Goal: Transaction & Acquisition: Purchase product/service

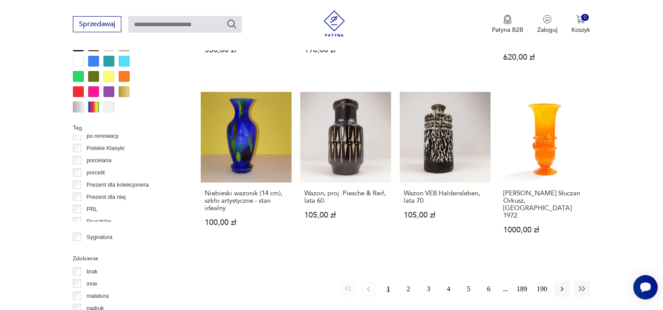
scroll to position [486, 0]
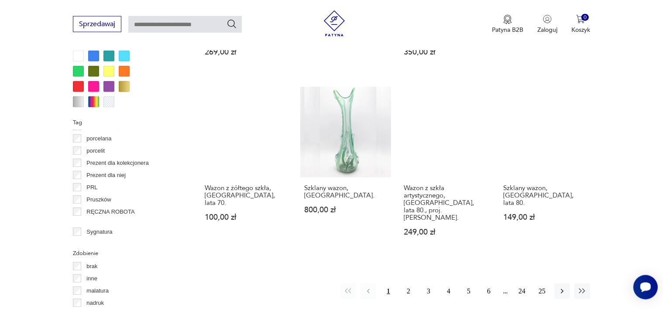
scroll to position [923, 0]
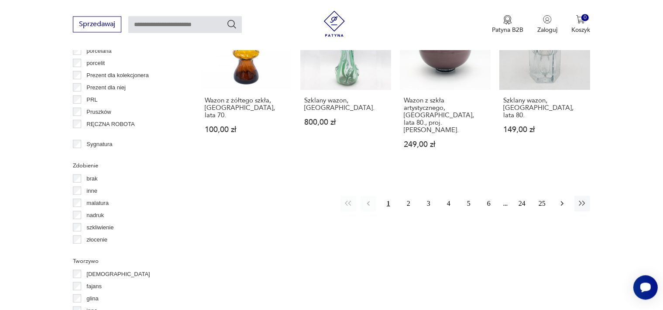
click at [563, 201] on icon "button" at bounding box center [562, 203] width 3 height 5
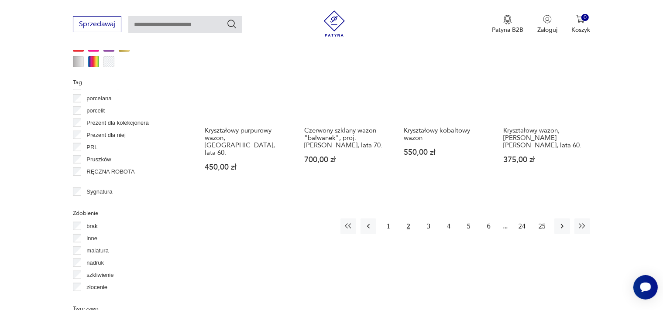
scroll to position [877, 0]
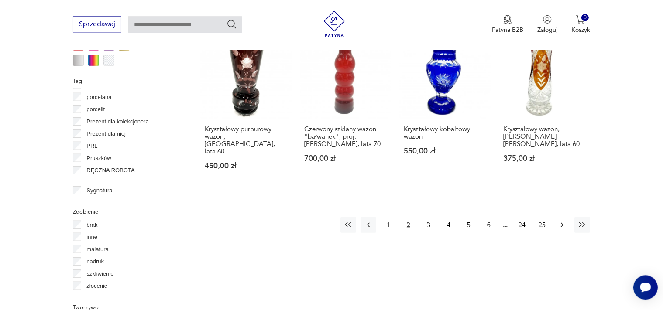
click at [564, 221] on icon "button" at bounding box center [562, 225] width 9 height 9
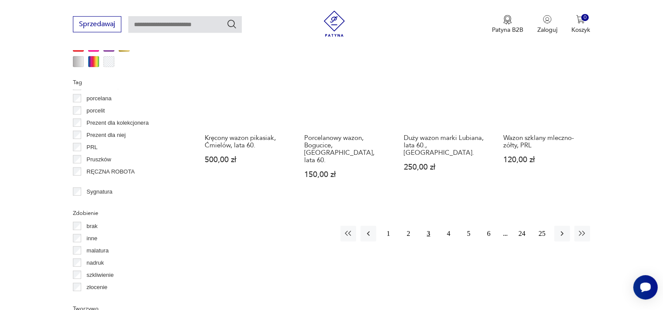
scroll to position [877, 0]
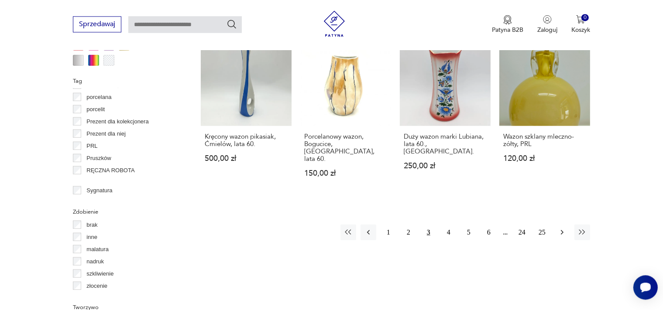
click at [562, 228] on icon "button" at bounding box center [562, 232] width 9 height 9
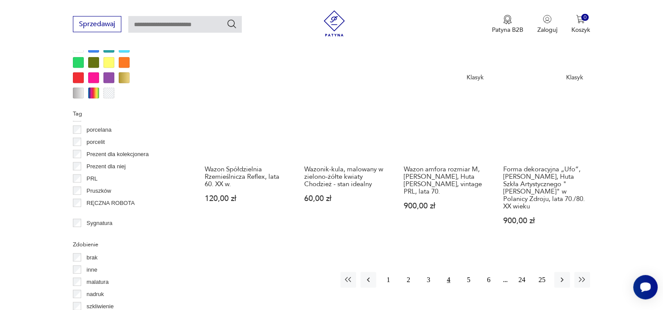
scroll to position [877, 0]
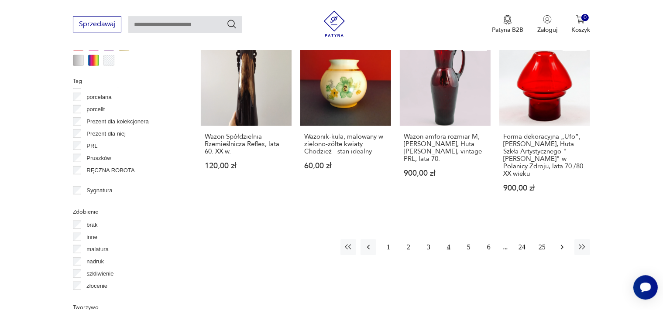
click at [565, 243] on icon "button" at bounding box center [562, 247] width 9 height 9
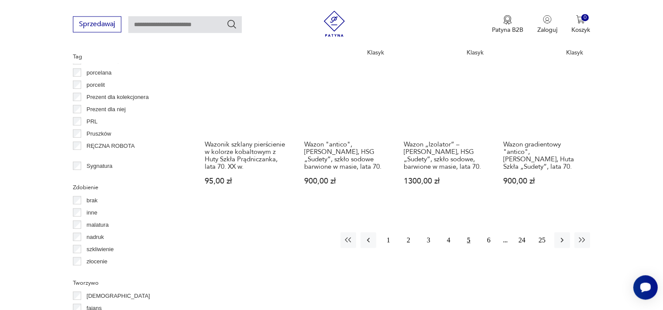
scroll to position [923, 0]
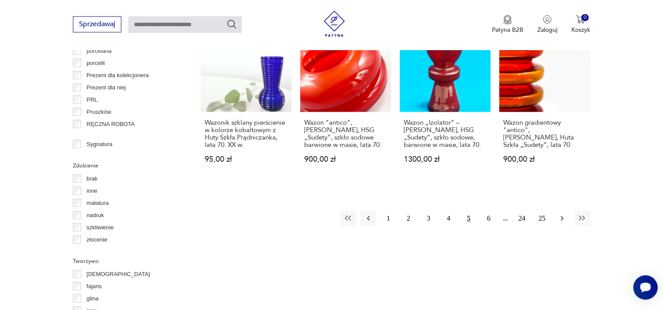
click at [563, 216] on icon "button" at bounding box center [562, 218] width 3 height 5
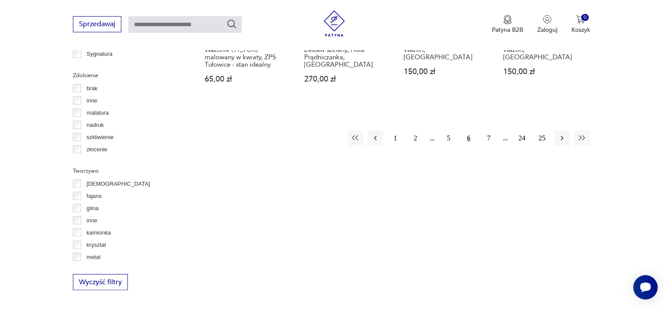
scroll to position [1015, 0]
click at [562, 136] on icon "button" at bounding box center [562, 136] width 3 height 5
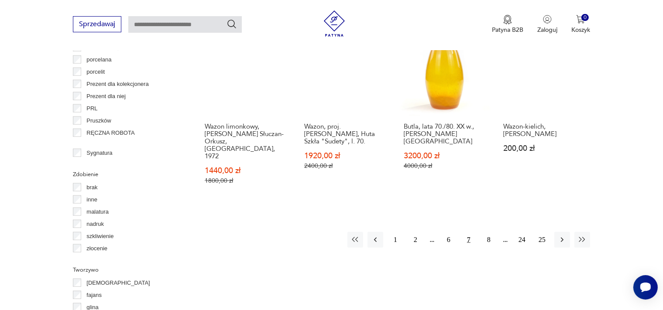
scroll to position [923, 0]
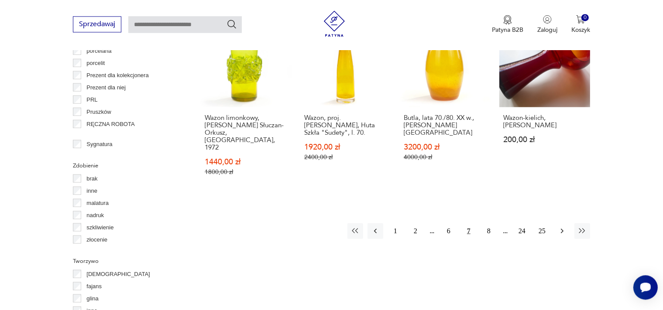
click at [563, 227] on icon "button" at bounding box center [562, 231] width 9 height 9
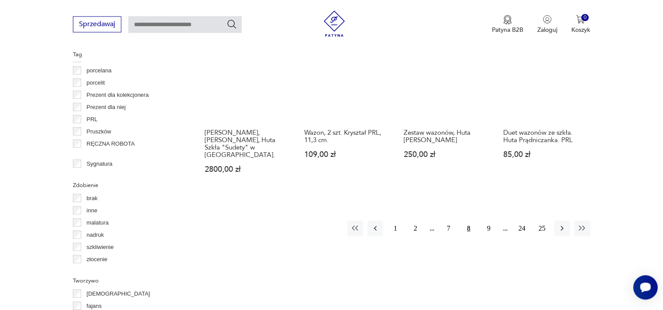
scroll to position [923, 0]
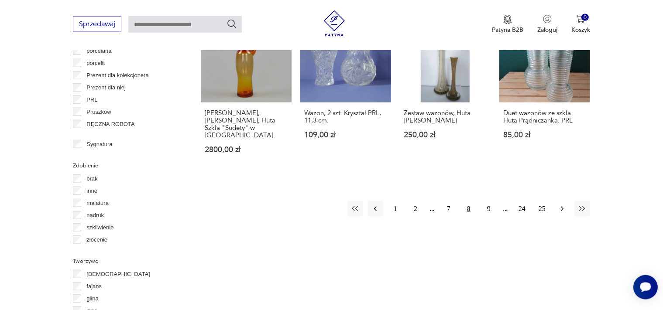
click at [561, 205] on icon "button" at bounding box center [562, 209] width 9 height 9
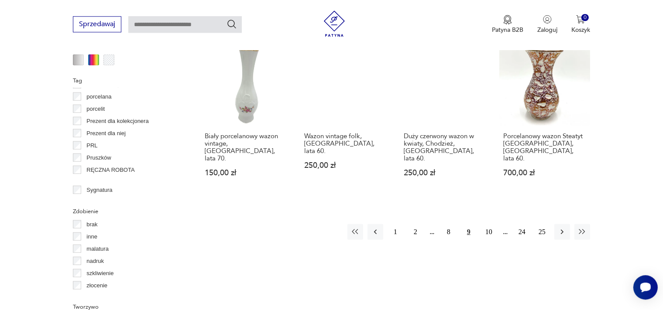
scroll to position [878, 0]
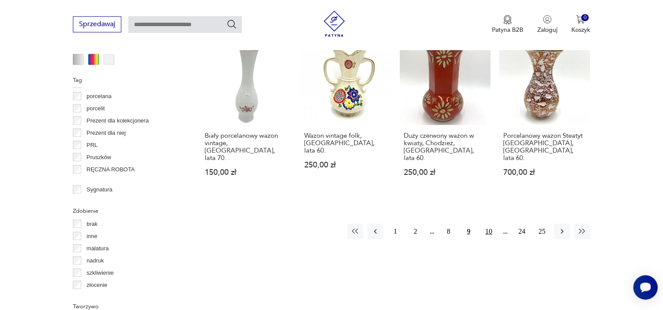
click at [493, 224] on button "10" at bounding box center [489, 232] width 16 height 16
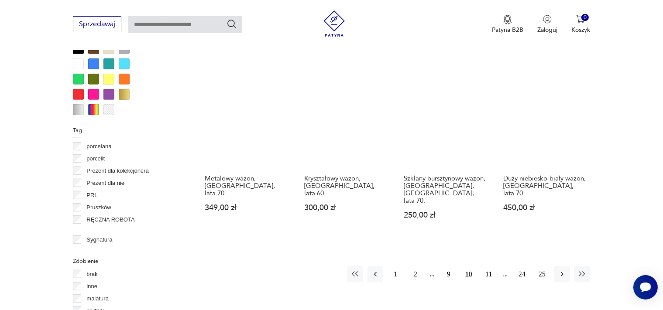
scroll to position [831, 0]
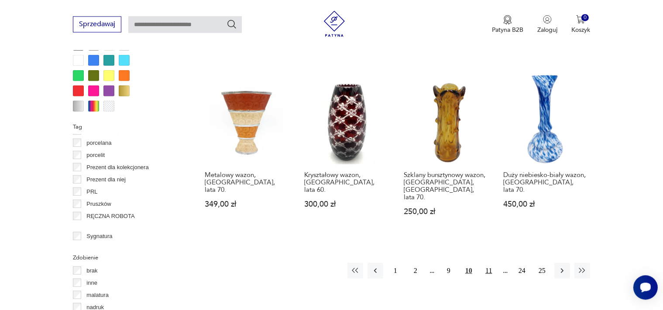
click at [490, 263] on button "11" at bounding box center [489, 271] width 16 height 16
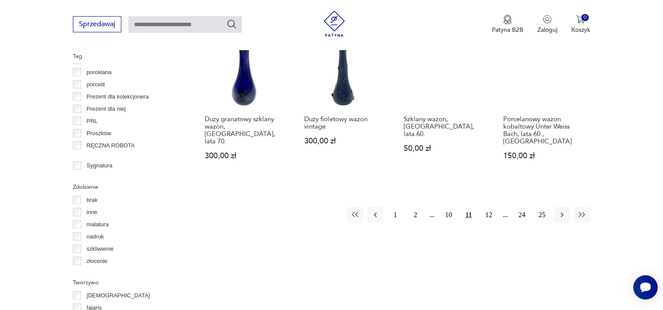
scroll to position [923, 0]
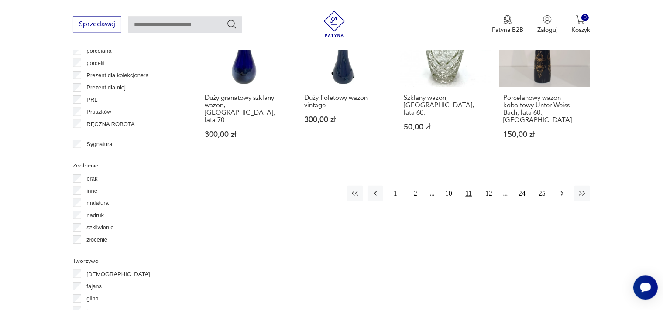
click at [560, 189] on icon "button" at bounding box center [562, 193] width 9 height 9
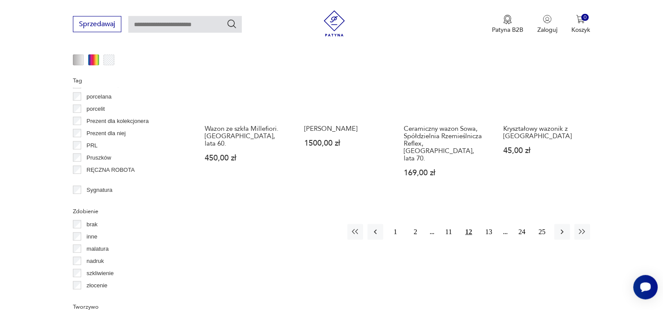
scroll to position [877, 0]
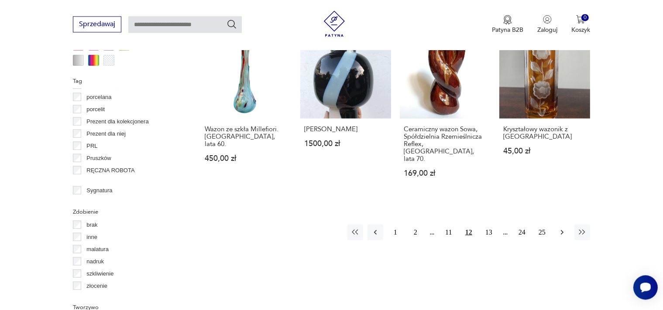
click at [559, 228] on icon "button" at bounding box center [562, 232] width 9 height 9
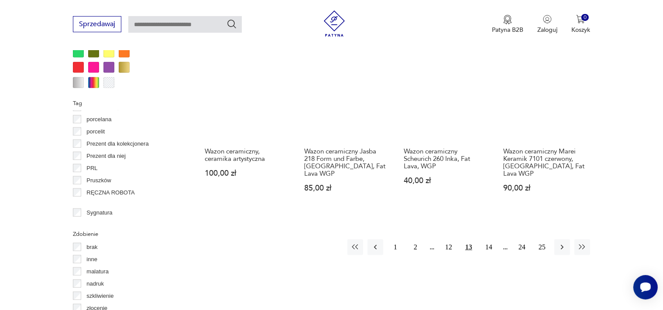
scroll to position [877, 0]
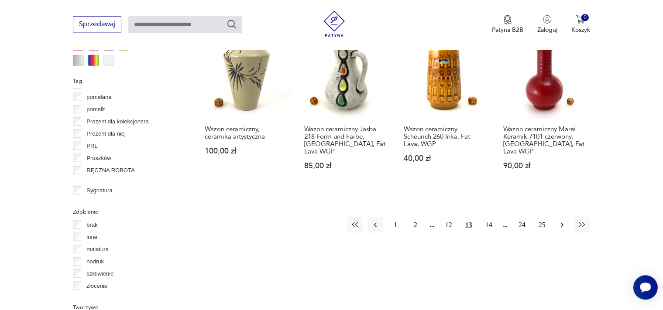
click at [566, 221] on icon "button" at bounding box center [562, 225] width 9 height 9
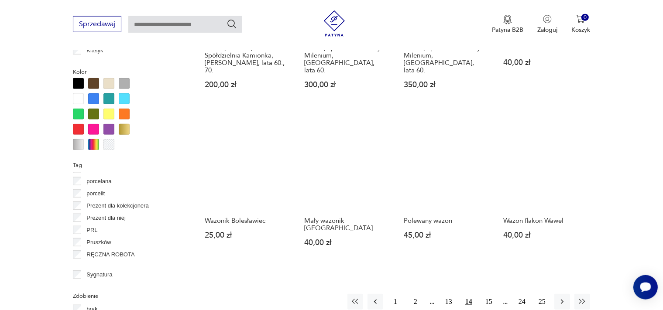
scroll to position [831, 0]
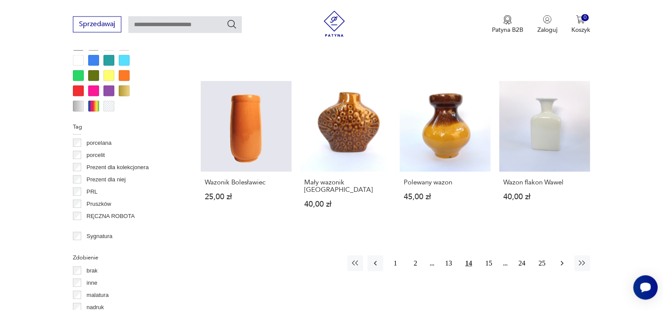
click at [566, 259] on icon "button" at bounding box center [562, 263] width 9 height 9
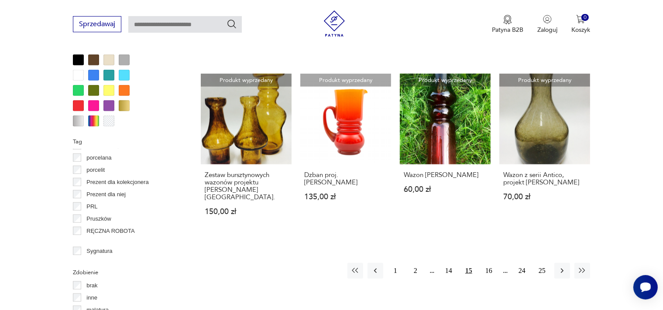
scroll to position [831, 0]
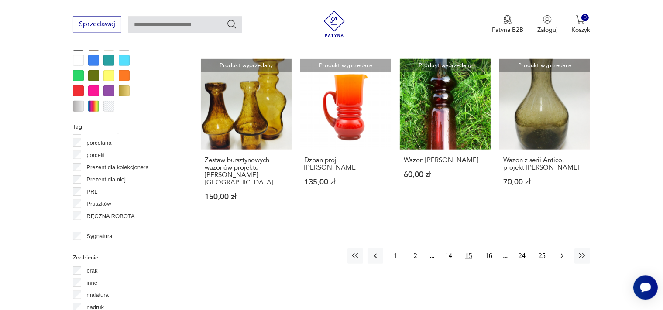
click at [564, 252] on icon "button" at bounding box center [562, 256] width 9 height 9
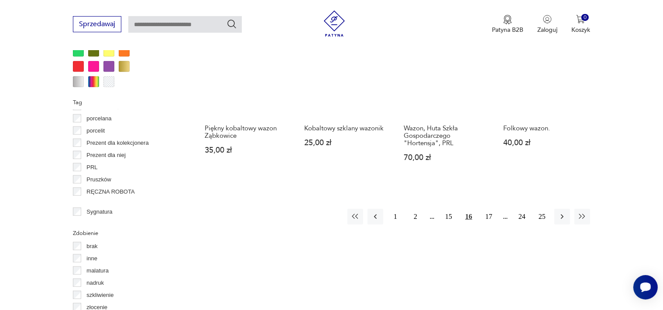
scroll to position [877, 0]
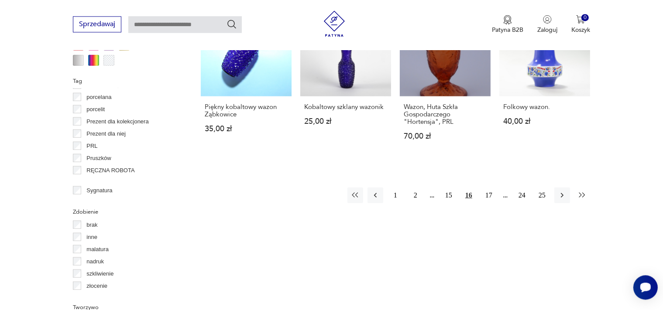
drag, startPoint x: 562, startPoint y: 187, endPoint x: 582, endPoint y: 182, distance: 21.2
click at [562, 191] on icon "button" at bounding box center [562, 195] width 9 height 9
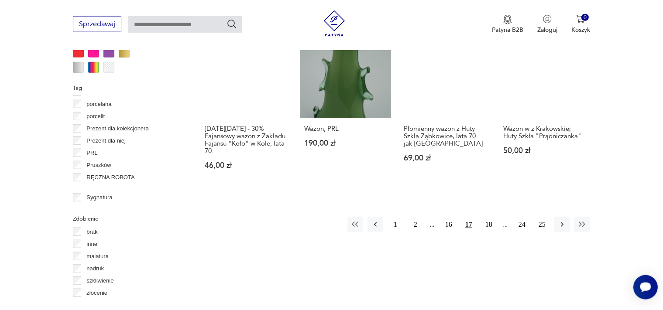
scroll to position [877, 0]
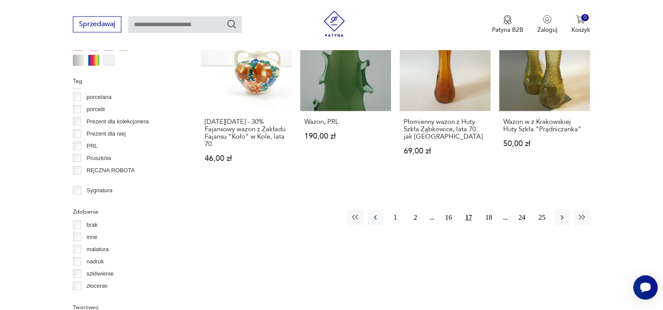
drag, startPoint x: 491, startPoint y: 201, endPoint x: 500, endPoint y: 199, distance: 9.9
click at [491, 210] on button "18" at bounding box center [489, 218] width 16 height 16
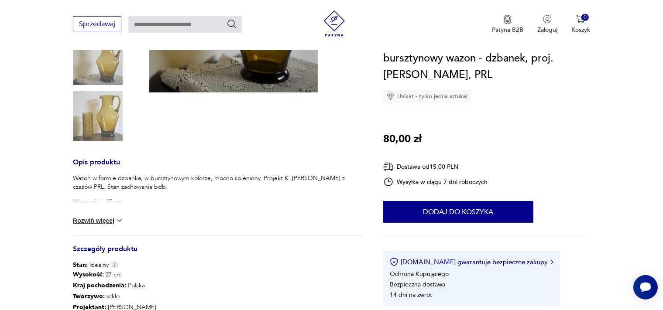
scroll to position [276, 0]
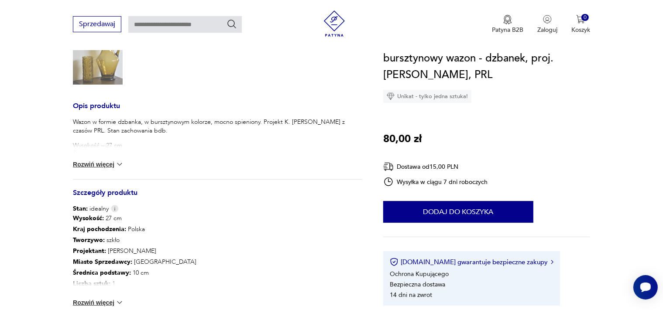
click at [101, 165] on button "Rozwiń więcej" at bounding box center [98, 164] width 51 height 9
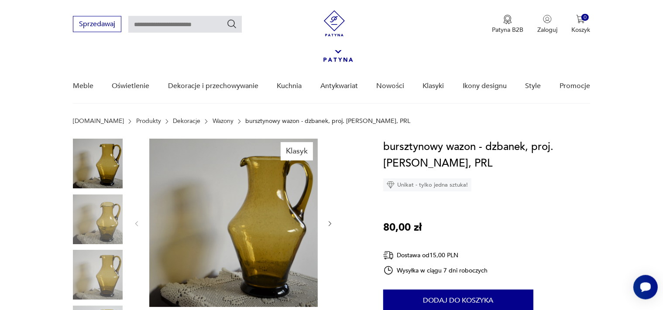
scroll to position [0, 0]
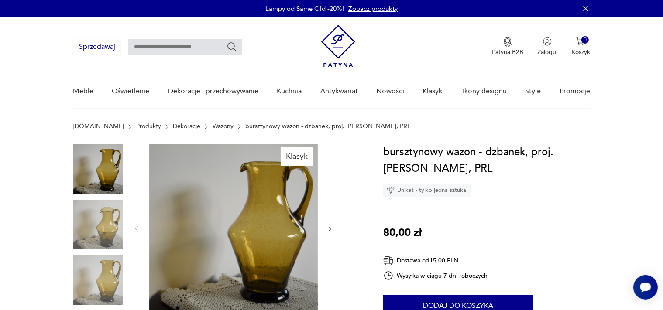
click at [240, 236] on img at bounding box center [233, 228] width 169 height 169
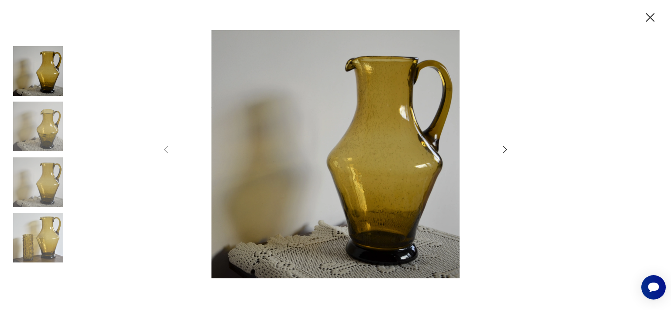
click at [504, 148] on icon "button" at bounding box center [505, 149] width 4 height 7
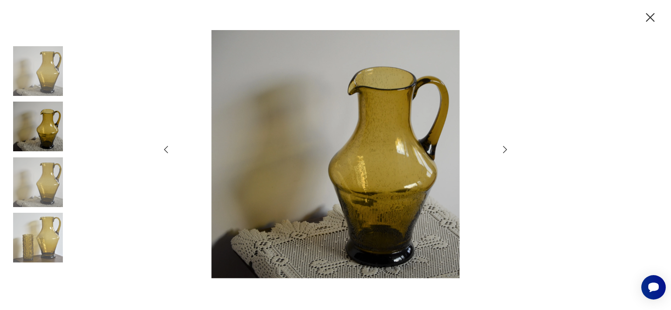
click at [503, 148] on icon "button" at bounding box center [505, 150] width 10 height 10
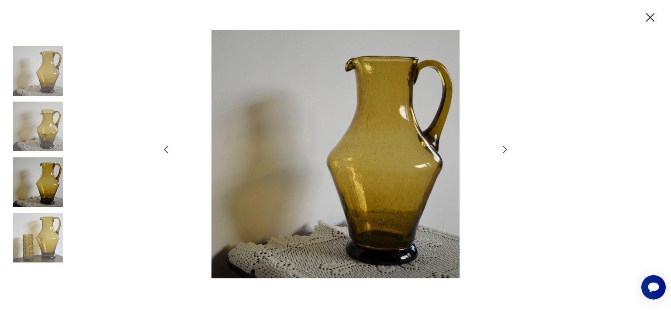
click at [651, 18] on icon "button" at bounding box center [650, 17] width 9 height 9
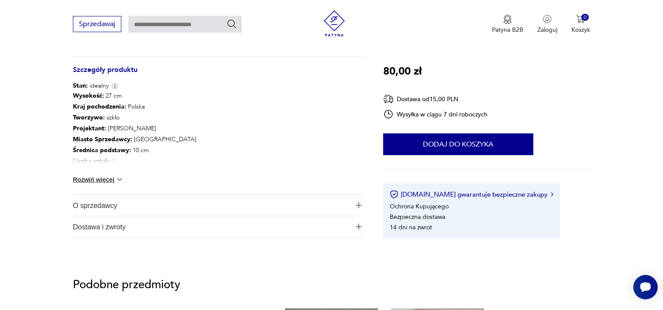
scroll to position [415, 0]
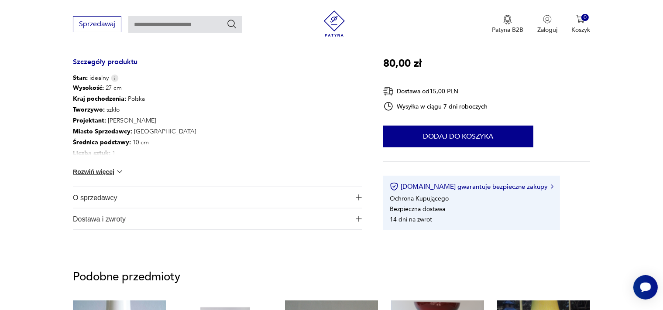
click at [361, 218] on img "button" at bounding box center [359, 219] width 6 height 6
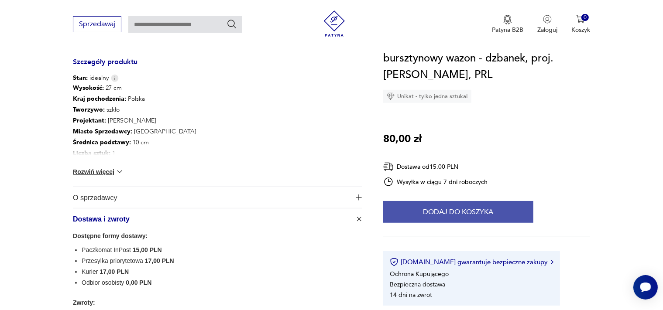
drag, startPoint x: 443, startPoint y: 211, endPoint x: 436, endPoint y: 215, distance: 7.4
click at [441, 212] on button "Dodaj do koszyka" at bounding box center [458, 212] width 150 height 22
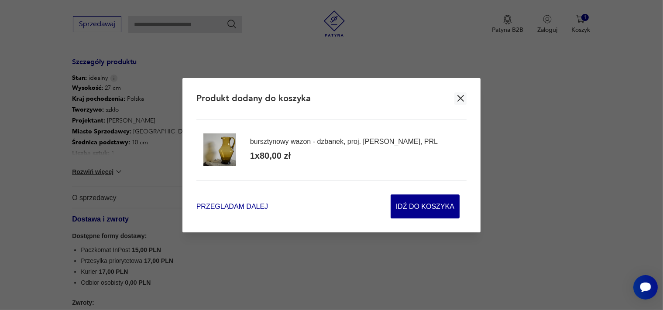
click at [227, 206] on span "Przeglądam dalej" at bounding box center [233, 207] width 72 height 10
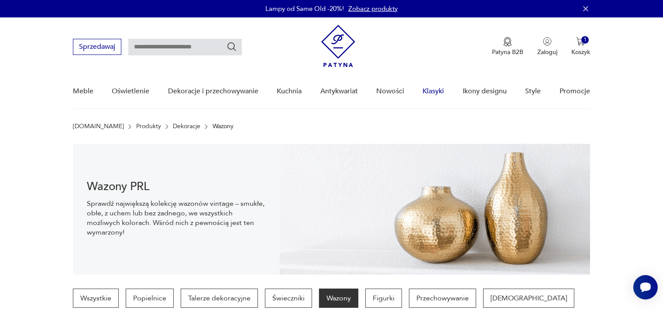
click at [431, 93] on link "Klasyki" at bounding box center [433, 92] width 21 height 34
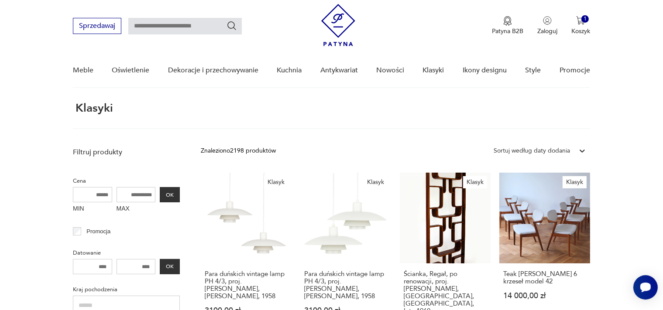
scroll to position [20, 0]
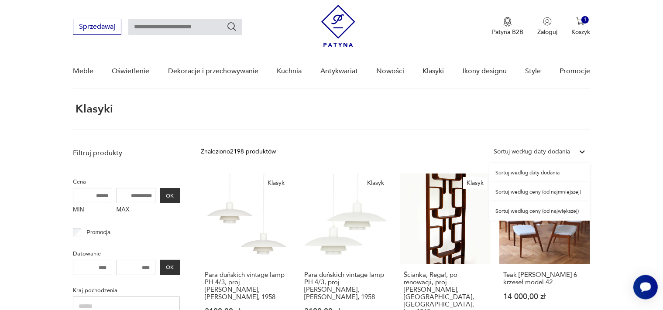
click at [584, 152] on icon at bounding box center [582, 152] width 5 height 3
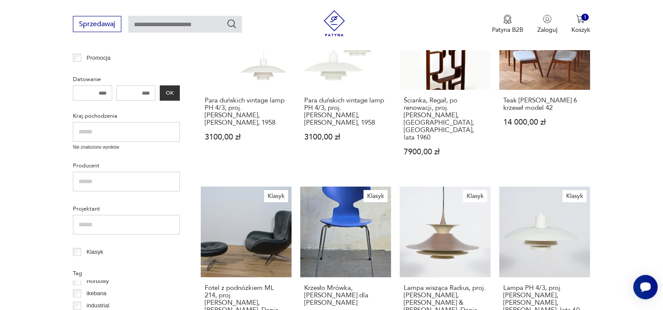
scroll to position [251, 0]
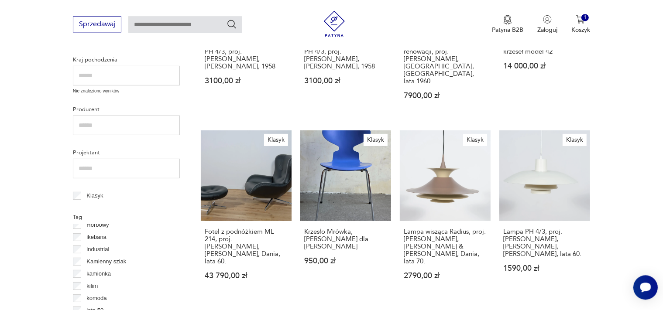
click at [113, 72] on input "text" at bounding box center [126, 76] width 107 height 20
type input "******"
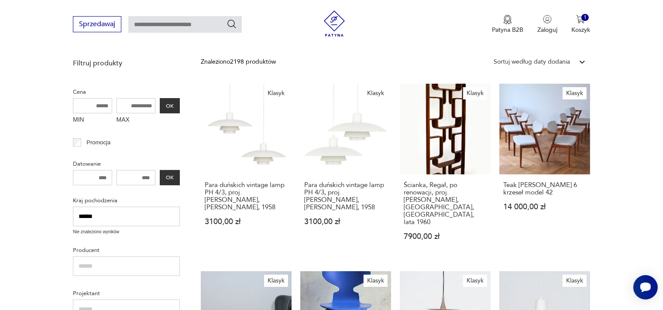
scroll to position [66, 0]
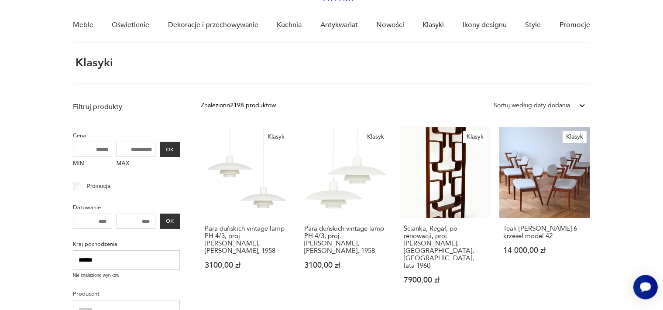
click at [139, 286] on div "Filtruj produkty Cena MIN MAX OK Promocja Datowanie OK Kraj pochodzenia ****** …" at bounding box center [126, 312] width 107 height 420
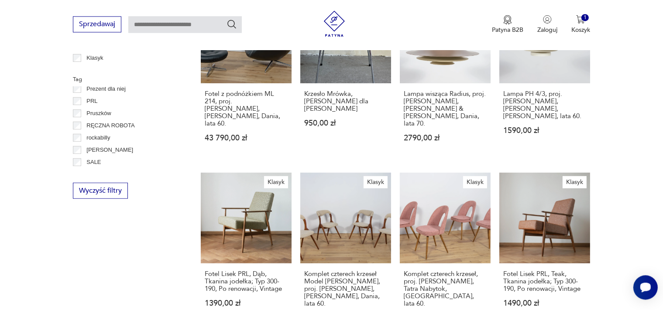
scroll to position [531, 0]
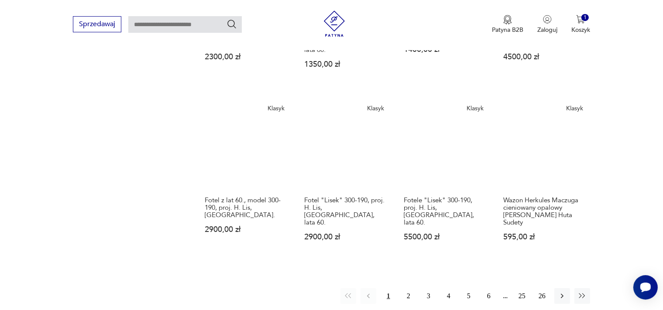
scroll to position [678, 0]
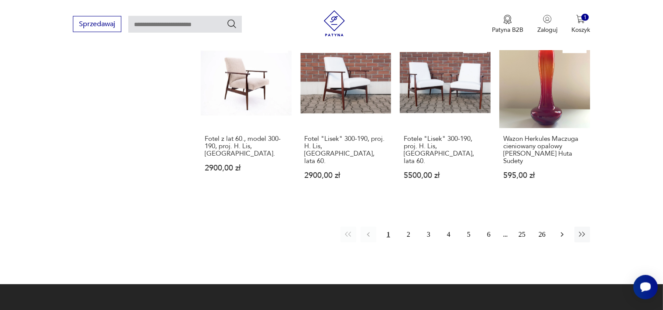
click at [563, 231] on icon "button" at bounding box center [562, 235] width 9 height 9
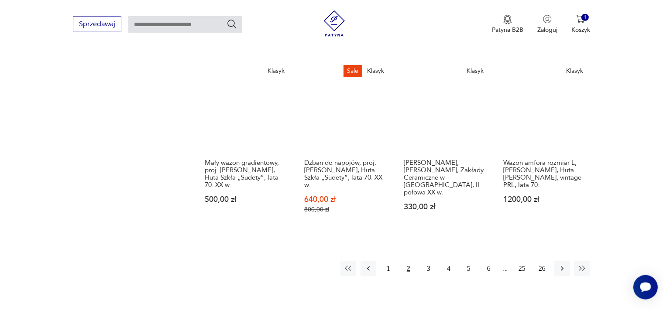
scroll to position [724, 0]
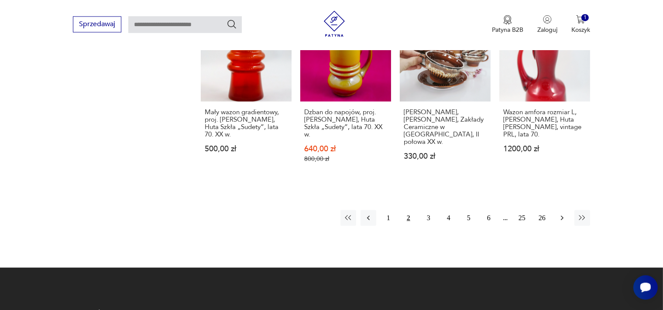
click at [561, 214] on icon "button" at bounding box center [562, 218] width 9 height 9
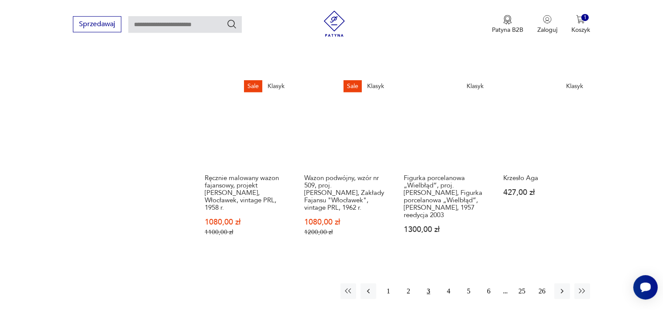
scroll to position [678, 0]
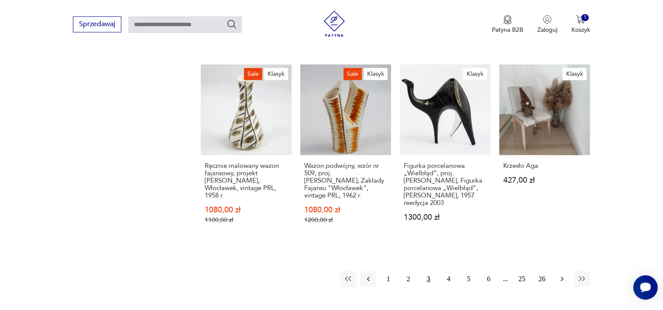
click at [563, 277] on icon "button" at bounding box center [562, 279] width 3 height 5
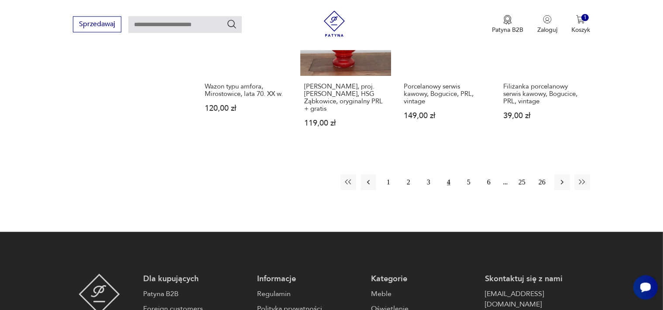
scroll to position [770, 0]
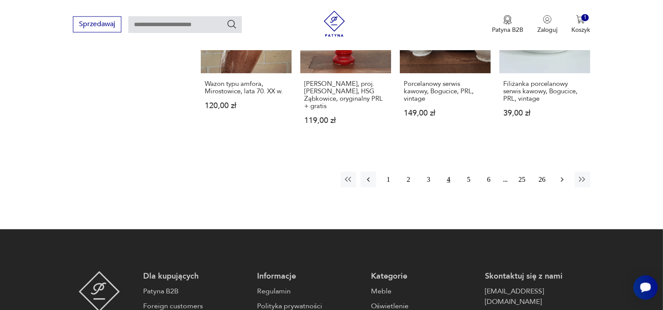
click at [562, 175] on icon "button" at bounding box center [562, 179] width 9 height 9
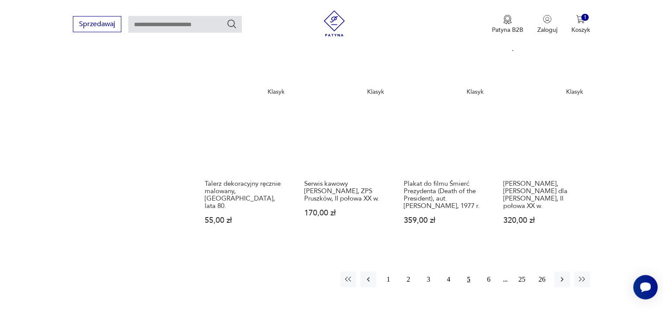
scroll to position [632, 0]
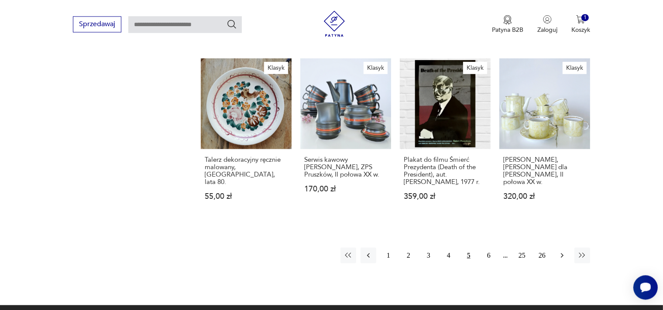
click at [561, 251] on icon "button" at bounding box center [562, 255] width 9 height 9
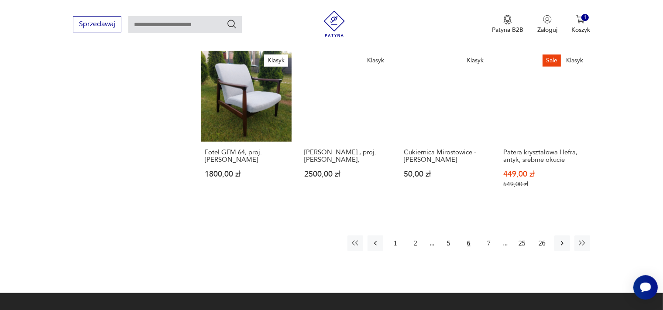
scroll to position [678, 0]
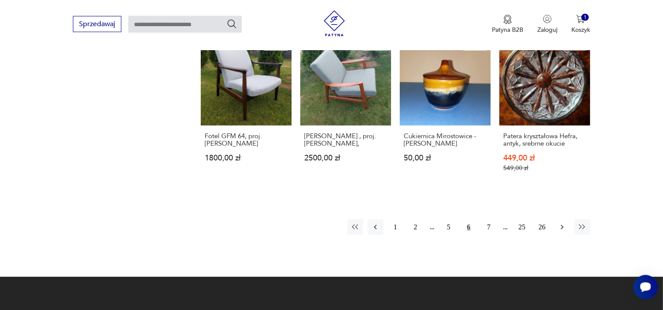
click at [564, 223] on icon "button" at bounding box center [562, 227] width 9 height 9
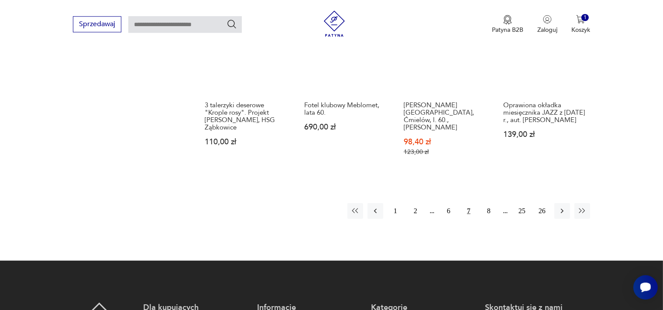
scroll to position [724, 0]
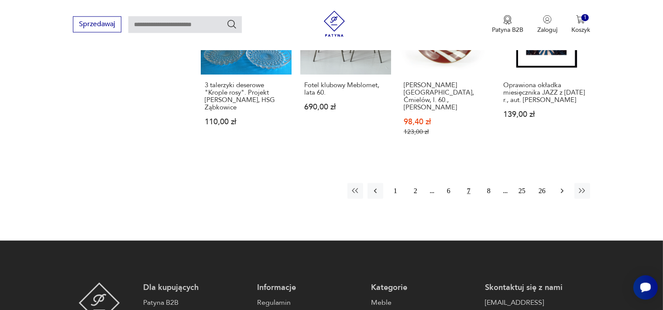
click at [565, 186] on icon "button" at bounding box center [562, 190] width 9 height 9
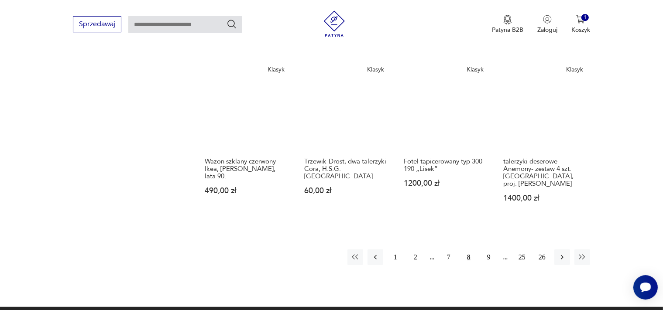
scroll to position [678, 0]
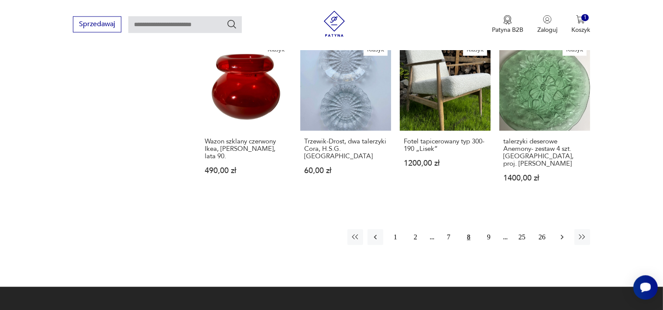
click at [559, 233] on icon "button" at bounding box center [562, 237] width 9 height 9
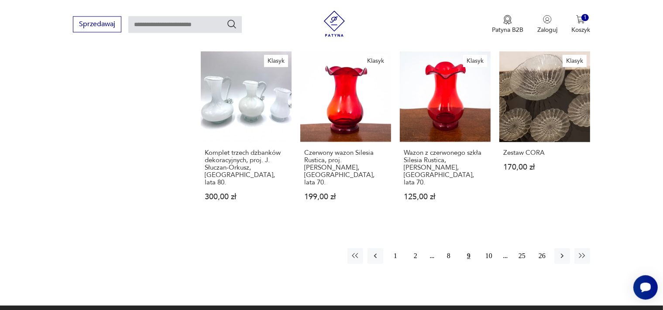
scroll to position [724, 0]
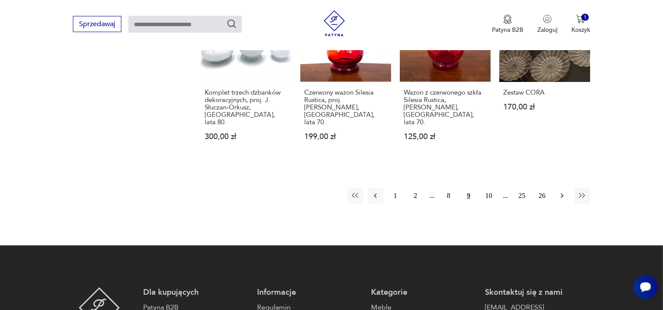
click at [566, 192] on icon "button" at bounding box center [562, 196] width 9 height 9
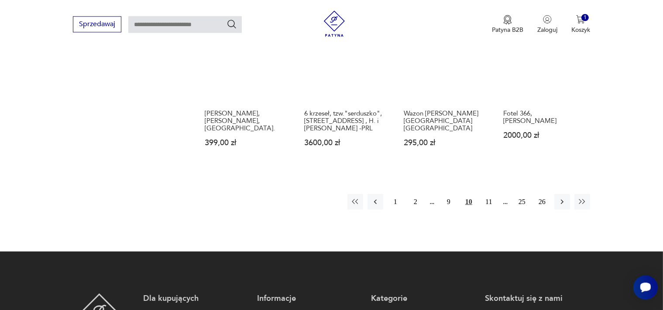
scroll to position [724, 0]
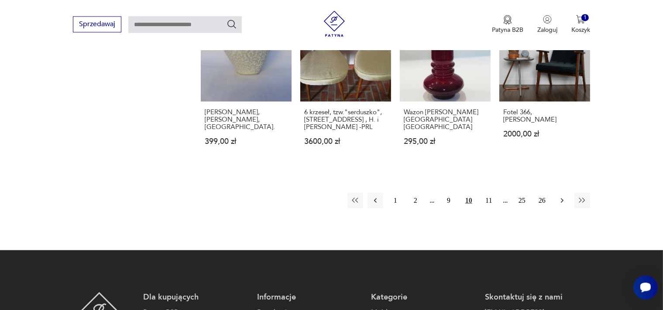
click at [561, 196] on icon "button" at bounding box center [562, 200] width 9 height 9
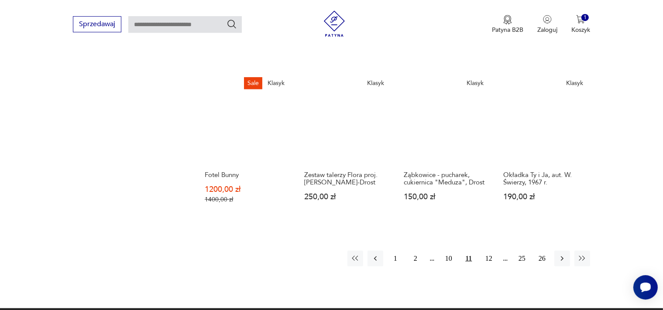
scroll to position [632, 0]
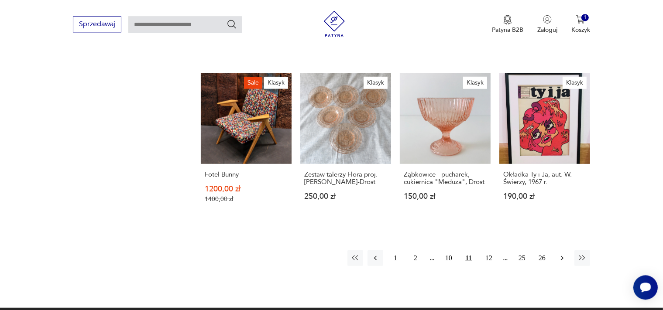
click at [562, 254] on icon "button" at bounding box center [562, 258] width 9 height 9
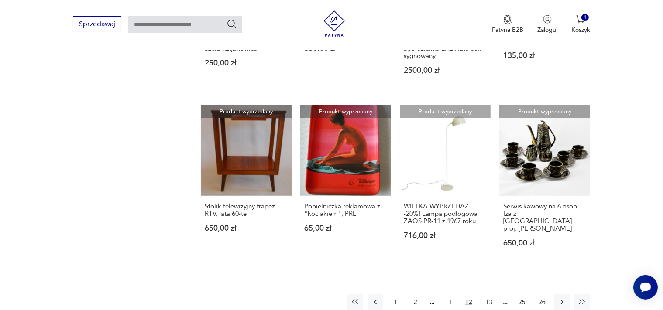
scroll to position [632, 0]
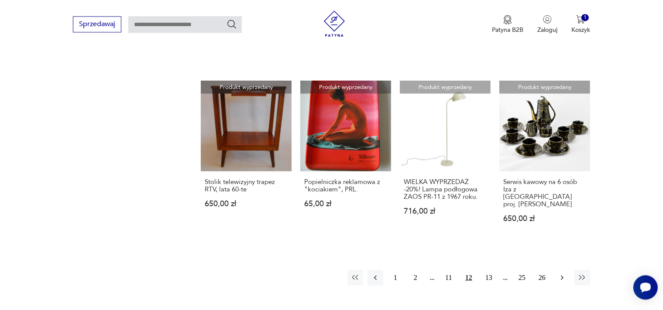
click at [560, 273] on icon "button" at bounding box center [562, 277] width 9 height 9
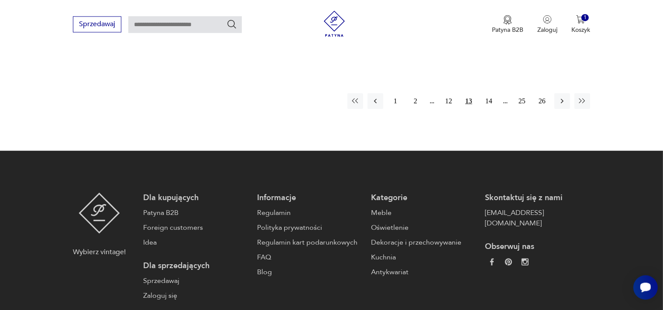
scroll to position [447, 0]
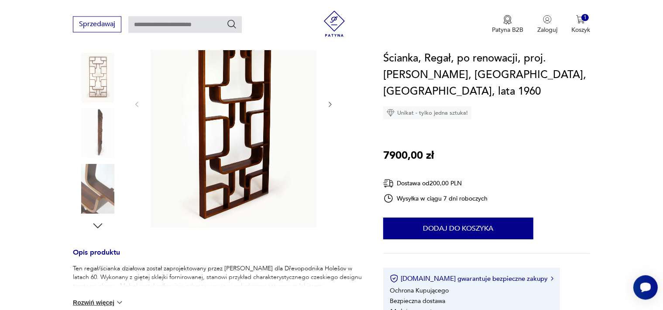
scroll to position [184, 0]
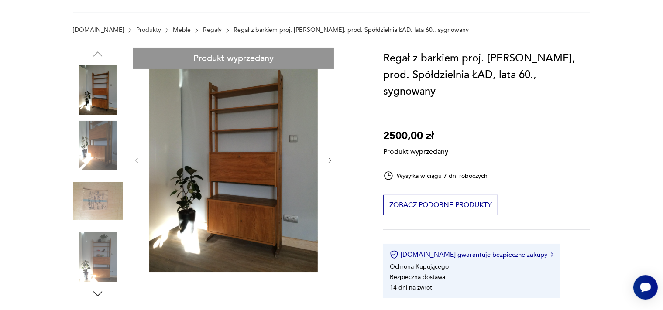
scroll to position [138, 0]
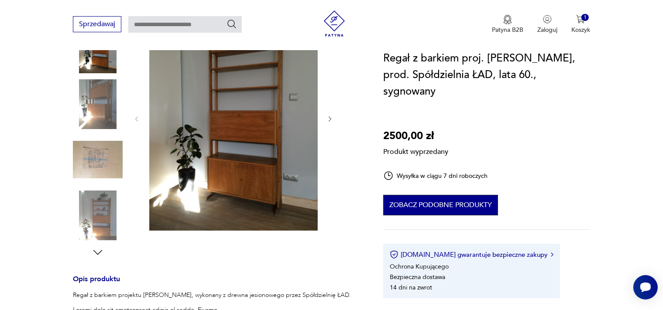
click at [435, 195] on button "Zobacz podobne produkty" at bounding box center [440, 205] width 115 height 21
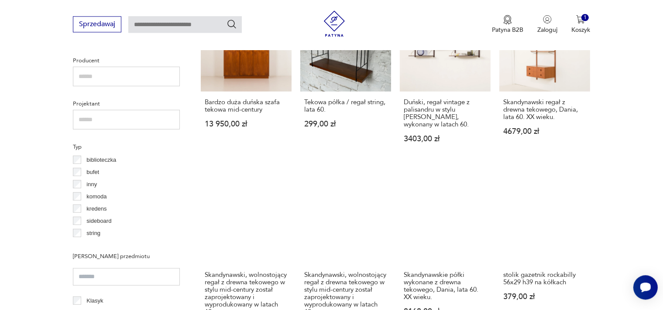
scroll to position [658, 0]
